Goal: Information Seeking & Learning: Compare options

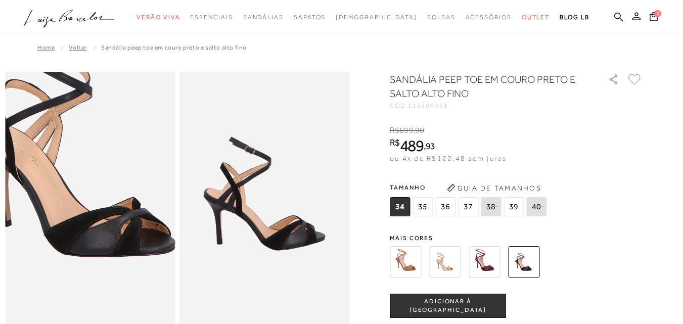
click at [104, 248] on img at bounding box center [75, 155] width 340 height 511
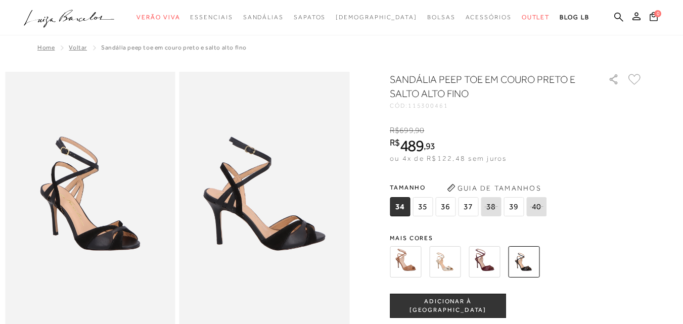
click at [412, 249] on img at bounding box center [405, 261] width 31 height 31
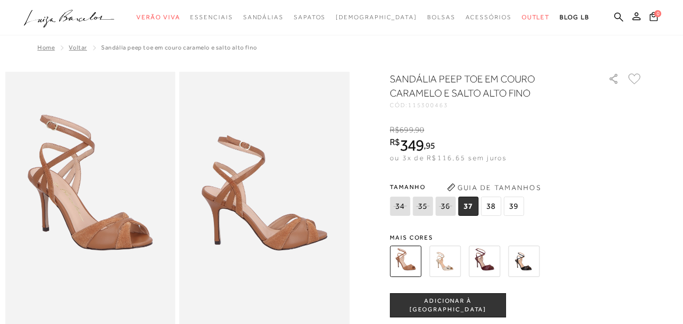
click at [444, 264] on img at bounding box center [444, 261] width 31 height 31
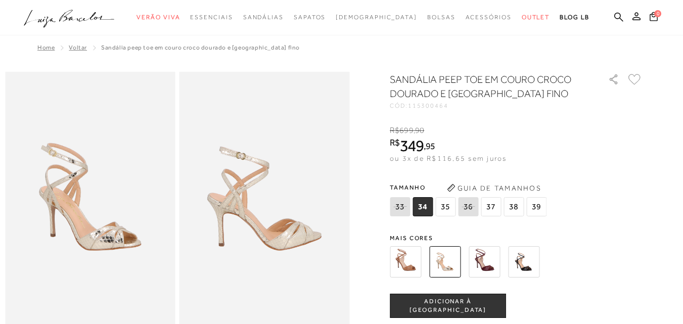
click at [489, 264] on img at bounding box center [484, 261] width 31 height 31
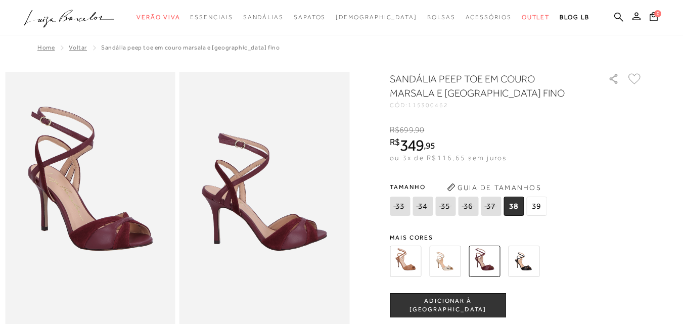
click at [525, 263] on img at bounding box center [523, 261] width 31 height 31
